Goal: Task Accomplishment & Management: Use online tool/utility

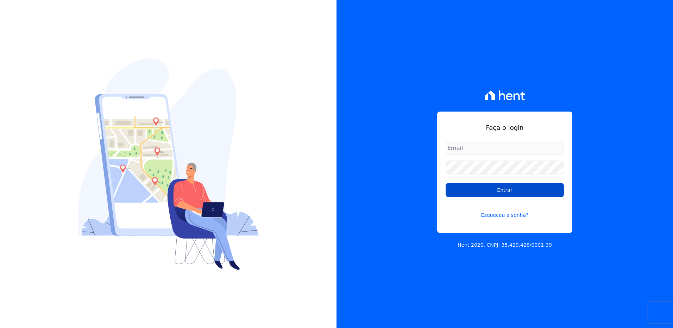
type input "suelem.almeida@e-arke.com"
click at [530, 190] on input "Entrar" at bounding box center [505, 190] width 118 height 14
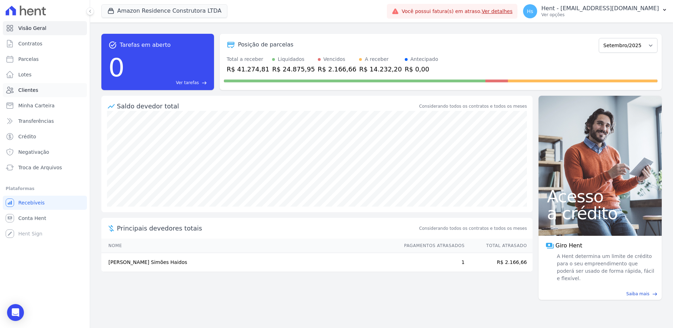
click at [39, 87] on link "Clientes" at bounding box center [45, 90] width 84 height 14
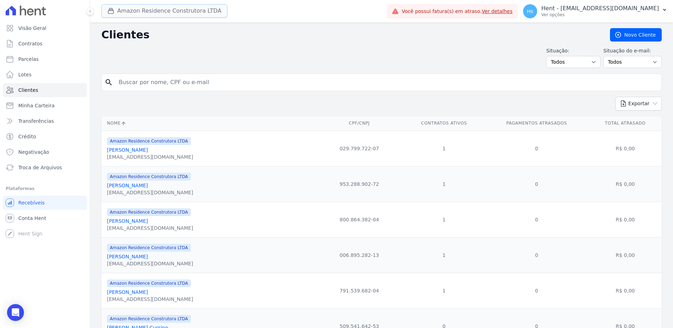
click at [151, 12] on button "Amazon Residence Construtora LTDA" at bounding box center [164, 10] width 126 height 13
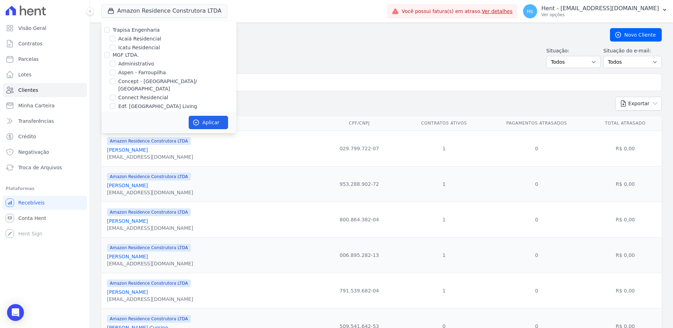
scroll to position [2890, 0]
click at [140, 129] on label "Pau-Ferro Ecoresidence" at bounding box center [146, 132] width 57 height 7
click at [115, 130] on input "Pau-Ferro Ecoresidence" at bounding box center [113, 133] width 6 height 6
checkbox input "true"
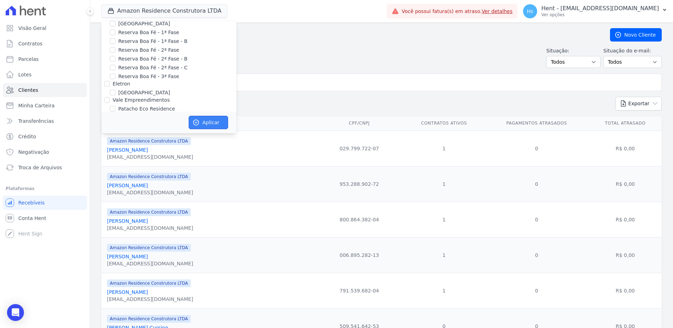
click at [202, 120] on button "Aplicar" at bounding box center [208, 122] width 39 height 13
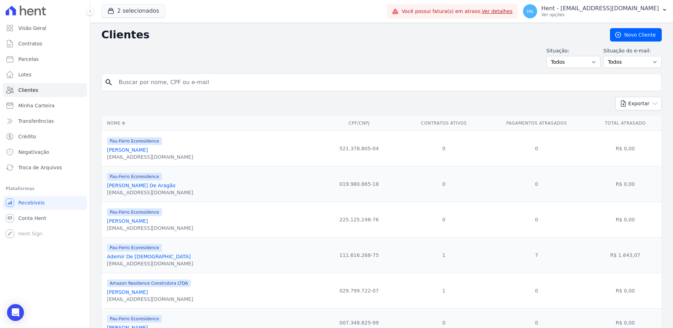
click at [166, 90] on div "search" at bounding box center [381, 83] width 560 height 18
drag, startPoint x: 181, startPoint y: 76, endPoint x: 172, endPoint y: 83, distance: 11.1
click at [181, 78] on input "search" at bounding box center [386, 82] width 544 height 14
type input "Ademir"
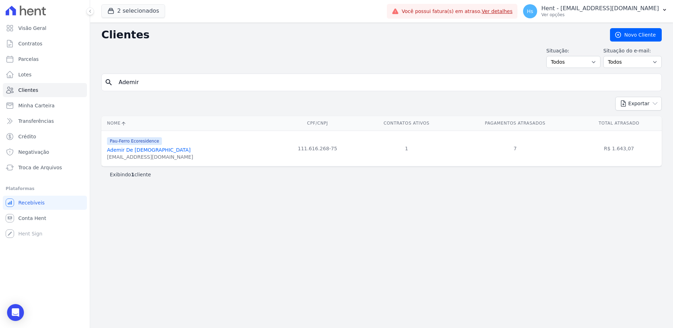
click at [123, 150] on link "Ademir De [DEMOGRAPHIC_DATA]" at bounding box center [149, 150] width 84 height 6
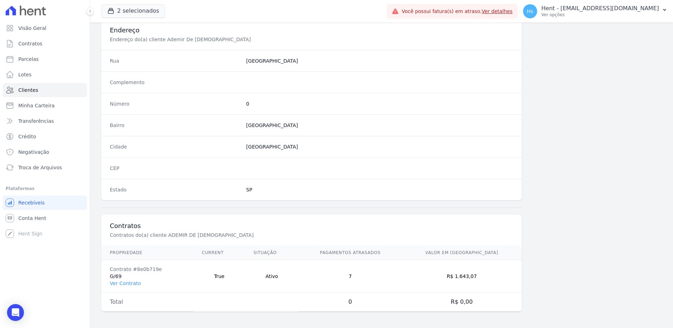
scroll to position [331, 0]
click at [119, 282] on link "Ver Contrato" at bounding box center [125, 283] width 31 height 6
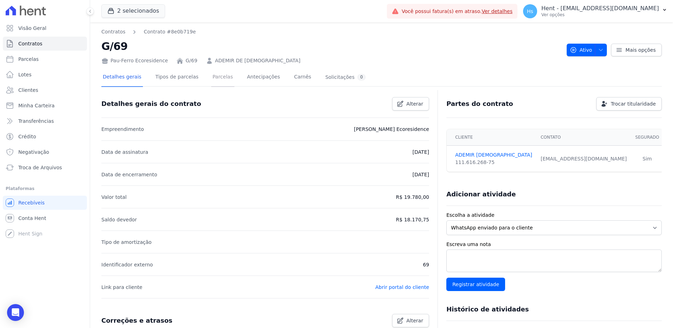
click at [211, 78] on link "Parcelas" at bounding box center [222, 77] width 23 height 19
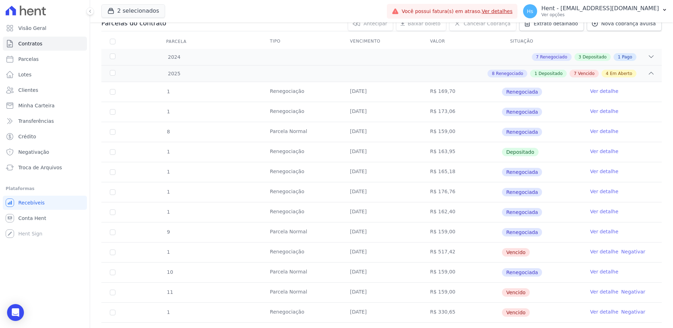
scroll to position [70, 0]
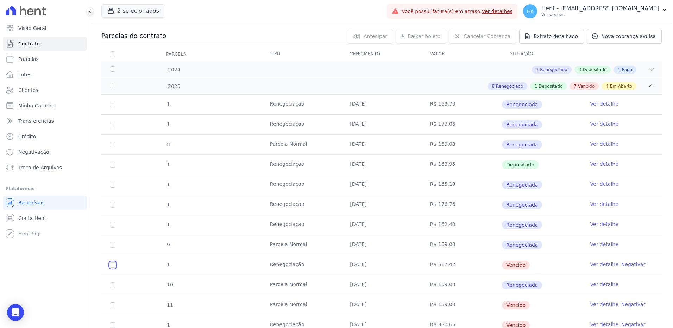
click at [110, 264] on input "checkbox" at bounding box center [113, 265] width 6 height 6
checkbox input "true"
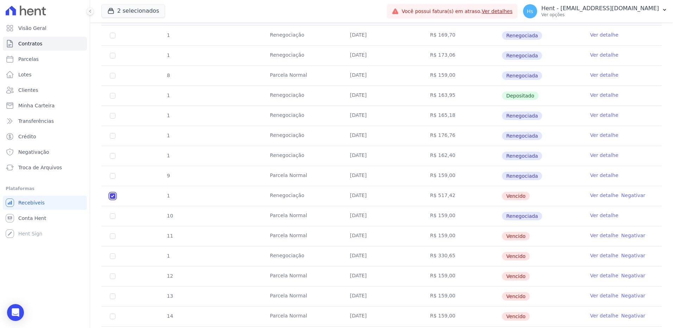
scroll to position [141, 0]
click at [111, 233] on input "checkbox" at bounding box center [113, 235] width 6 height 6
checkbox input "true"
click at [111, 254] on input "checkbox" at bounding box center [113, 255] width 6 height 6
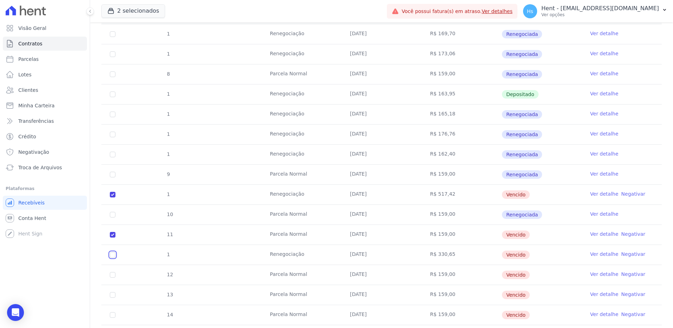
checkbox input "true"
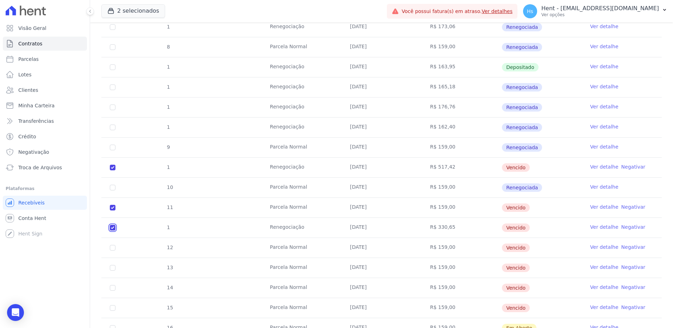
scroll to position [176, 0]
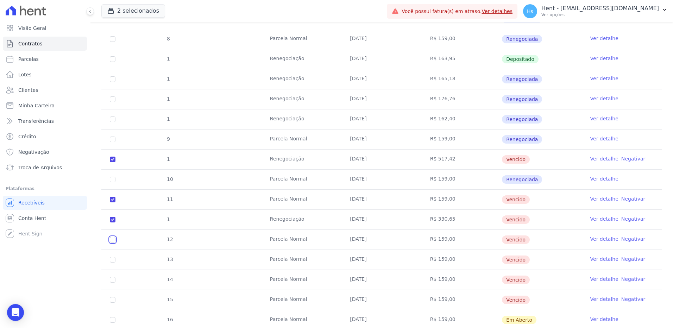
click at [112, 241] on input "checkbox" at bounding box center [113, 240] width 6 height 6
checkbox input "true"
click at [111, 262] on input "checkbox" at bounding box center [113, 260] width 6 height 6
checkbox input "true"
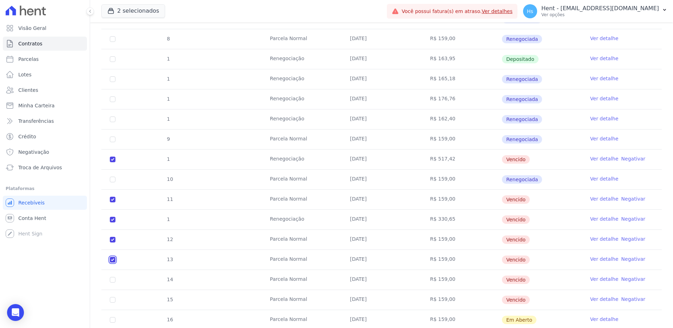
checkbox input "true"
click at [114, 281] on input "checkbox" at bounding box center [113, 280] width 6 height 6
checkbox input "true"
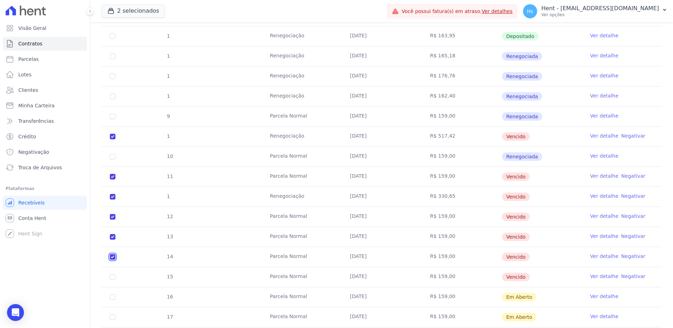
scroll to position [211, 0]
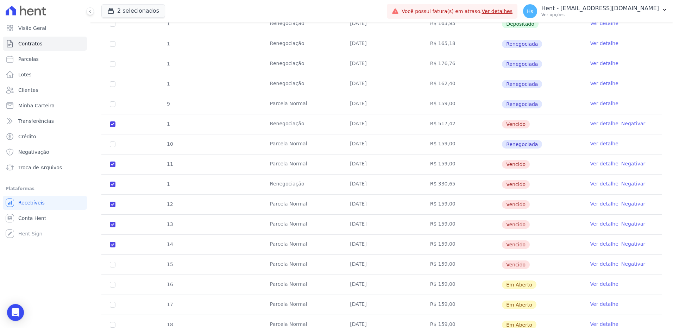
click at [111, 268] on td "15" at bounding box center [112, 265] width 23 height 20
click at [113, 264] on input "checkbox" at bounding box center [113, 265] width 6 height 6
checkbox input "true"
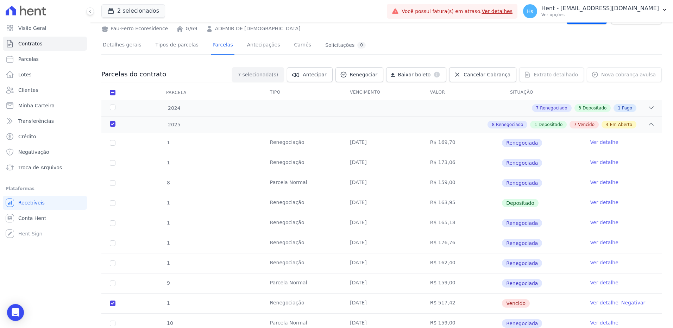
scroll to position [0, 0]
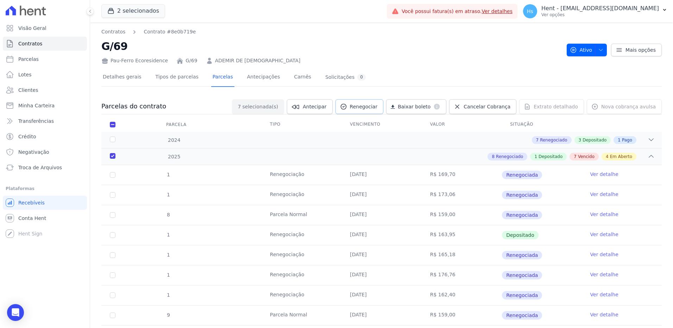
click at [372, 107] on span "Renegociar" at bounding box center [364, 106] width 28 height 7
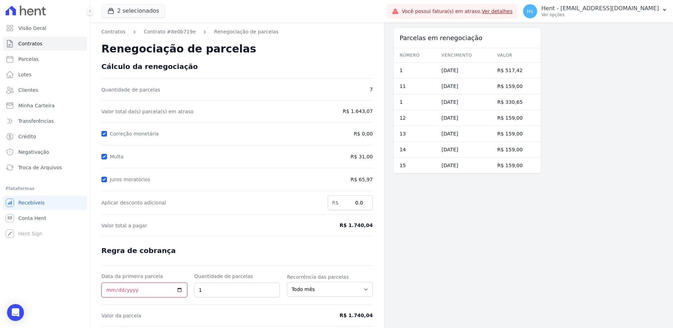
click at [179, 293] on input "Data da primeira parcela" at bounding box center [144, 290] width 86 height 15
click at [178, 290] on input "Data da primeira parcela" at bounding box center [144, 290] width 86 height 15
type input "[DATE]"
drag, startPoint x: 377, startPoint y: 227, endPoint x: 354, endPoint y: 228, distance: 23.3
click at [354, 228] on div "Contratos Contrato #8e0b719e Renegociação de parcelas Renegociação de parcelas …" at bounding box center [237, 188] width 294 height 330
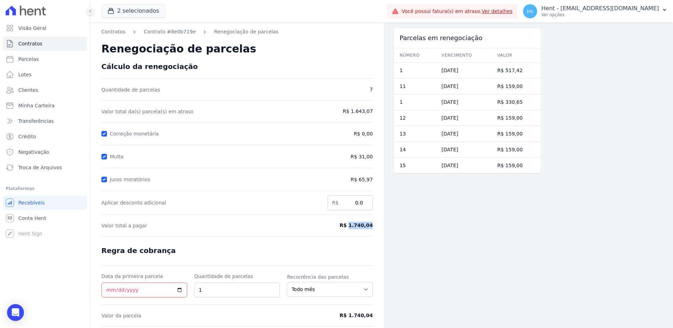
copy span "1.740,04"
